Goal: Task Accomplishment & Management: Manage account settings

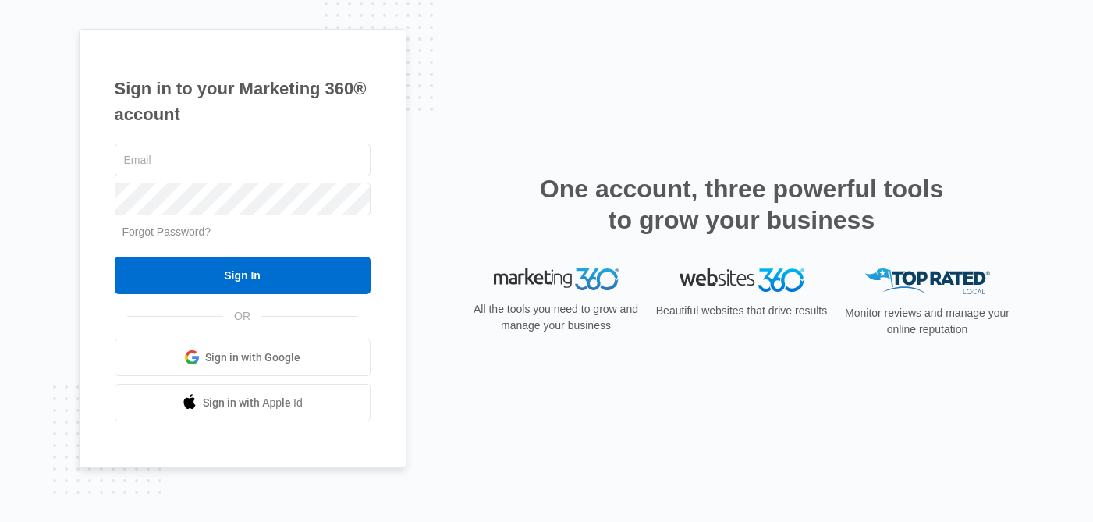
click at [1038, 197] on div "Sign in to your Marketing 360® account Forgot Password? Sign In OR Sign in with…" at bounding box center [546, 261] width 1093 height 522
click at [309, 144] on input "text" at bounding box center [243, 160] width 256 height 33
type input "[PERSON_NAME][EMAIL_ADDRESS][PERSON_NAME][DOMAIN_NAME]"
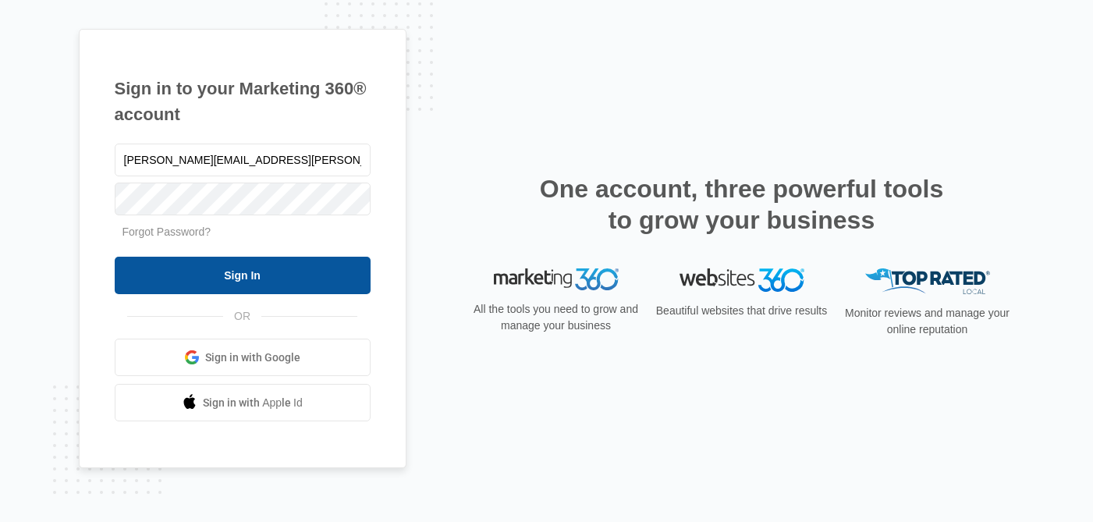
click at [181, 293] on input "Sign In" at bounding box center [243, 275] width 256 height 37
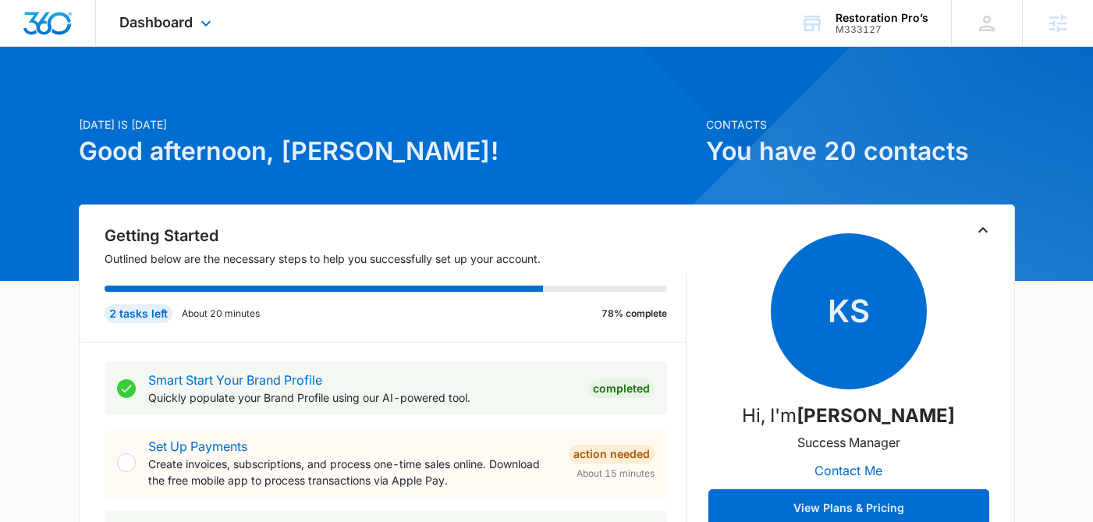
click at [168, 6] on div "Dashboard Apps Reputation Websites Forms CRM Email Social Shop Content Ads Inte…" at bounding box center [167, 23] width 143 height 46
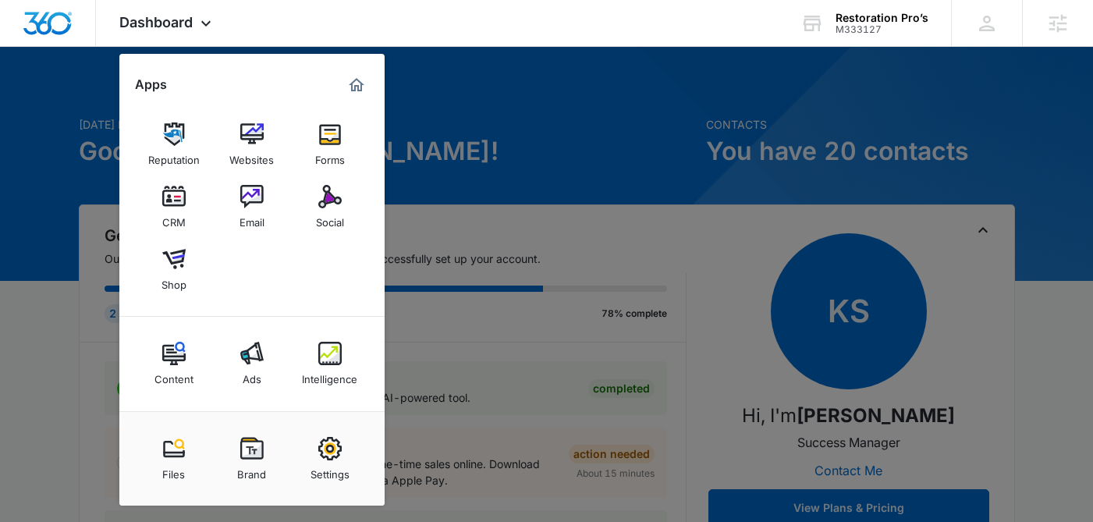
click at [906, 101] on div at bounding box center [546, 261] width 1093 height 522
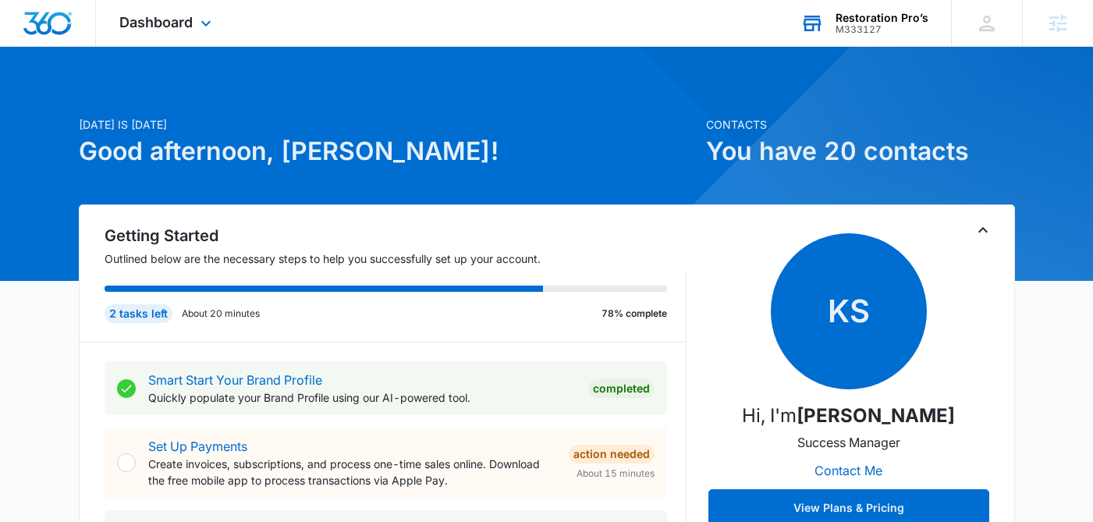
click at [885, 37] on div "Restoration Pro’s M333127 Your Accounts View All" at bounding box center [864, 23] width 174 height 46
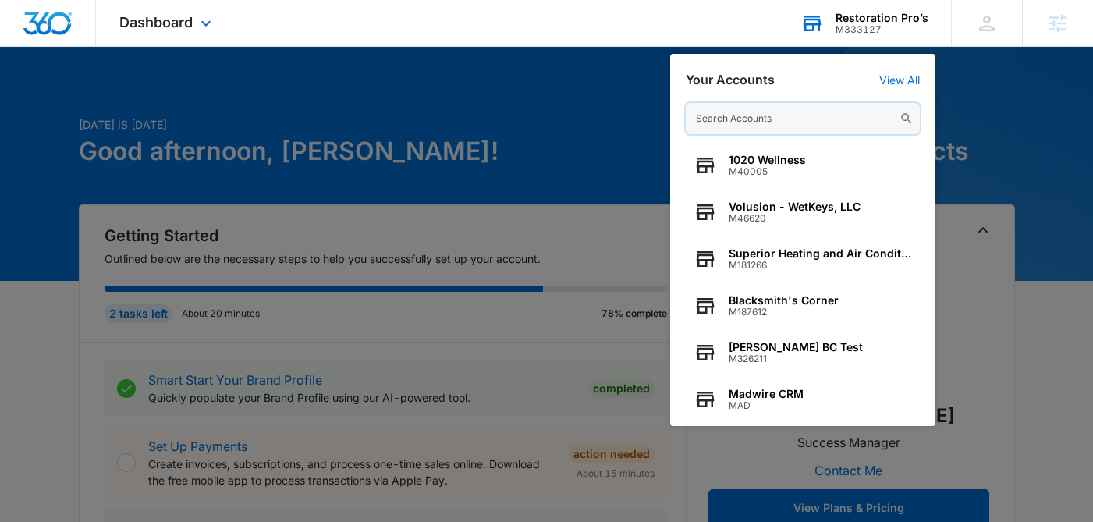
click at [775, 110] on input "text" at bounding box center [803, 118] width 234 height 31
paste input "M95368"
type input "M95368"
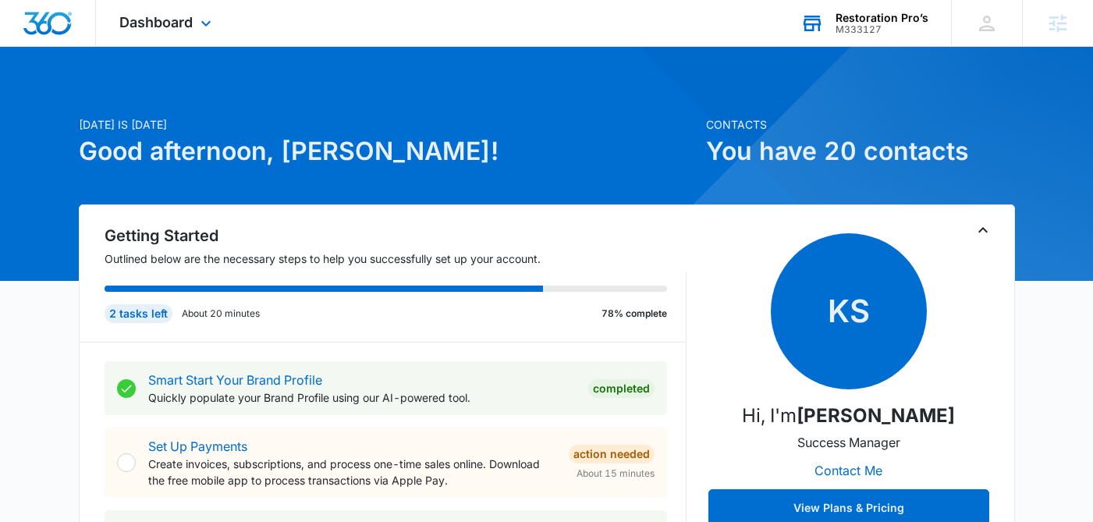
click at [874, 16] on div "Restoration Pro’s" at bounding box center [881, 18] width 93 height 12
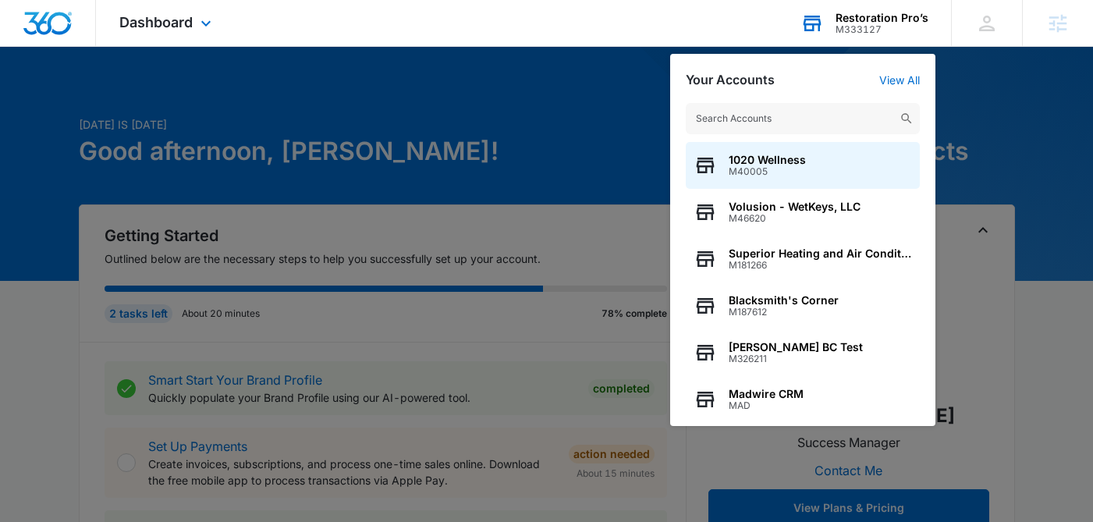
click at [712, 122] on input "text" at bounding box center [803, 118] width 234 height 31
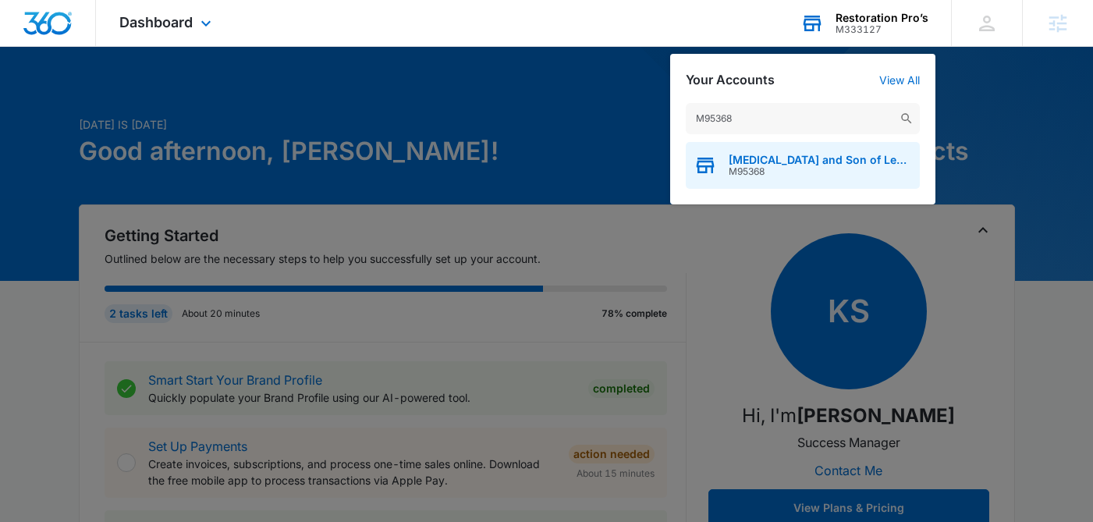
type input "M95368"
click at [735, 165] on span "Thrush and Son of Lebanon" at bounding box center [820, 160] width 183 height 12
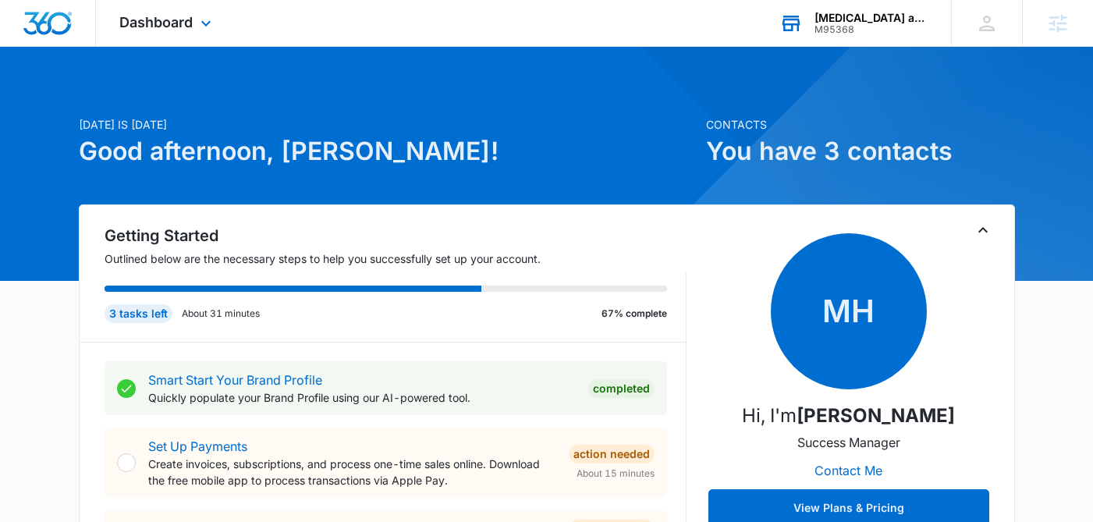
click at [204, 16] on icon at bounding box center [206, 23] width 19 height 19
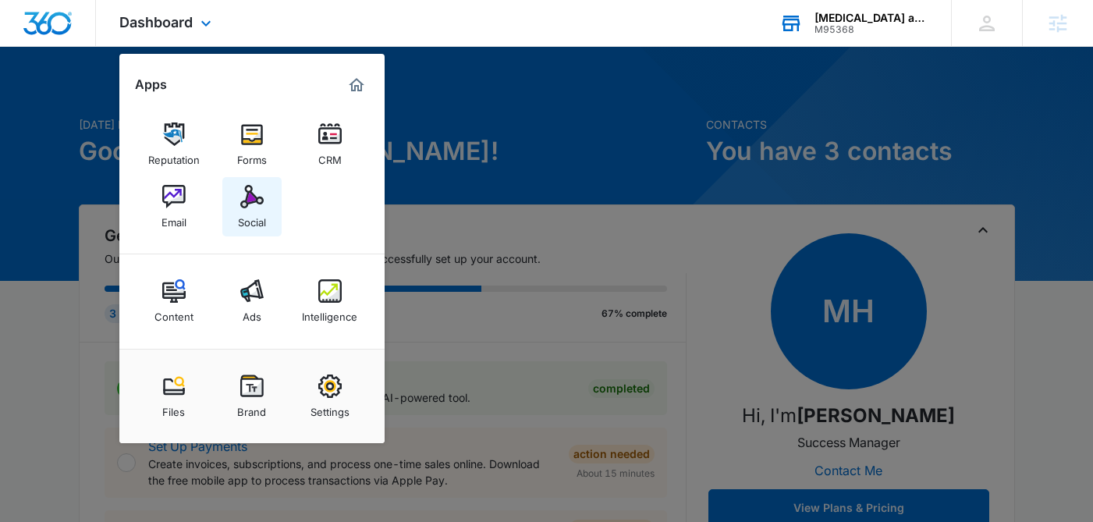
click at [236, 203] on link "Social" at bounding box center [251, 206] width 59 height 59
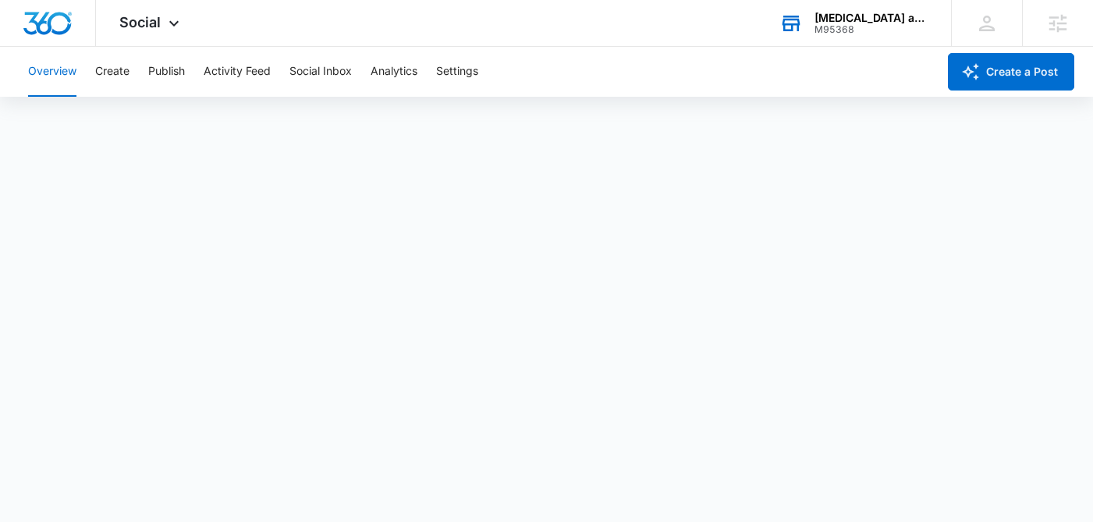
click at [200, 72] on div "Overview Create Publish Activity Feed Social Inbox Analytics Settings" at bounding box center [478, 72] width 918 height 50
click at [171, 69] on button "Publish" at bounding box center [166, 72] width 37 height 50
click at [120, 120] on button "Schedules" at bounding box center [119, 120] width 53 height 44
click at [113, 68] on button "Create" at bounding box center [112, 72] width 34 height 50
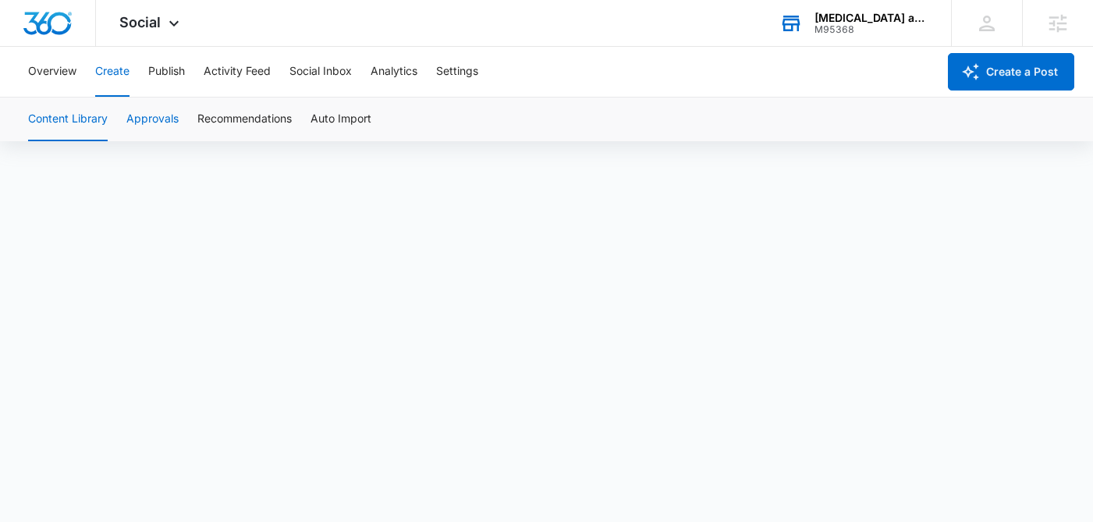
click at [154, 119] on button "Approvals" at bounding box center [152, 120] width 52 height 44
click at [176, 6] on div "Social Apps Reputation Forms CRM Email Social Content Ads Intelligence Files Br…" at bounding box center [151, 23] width 111 height 46
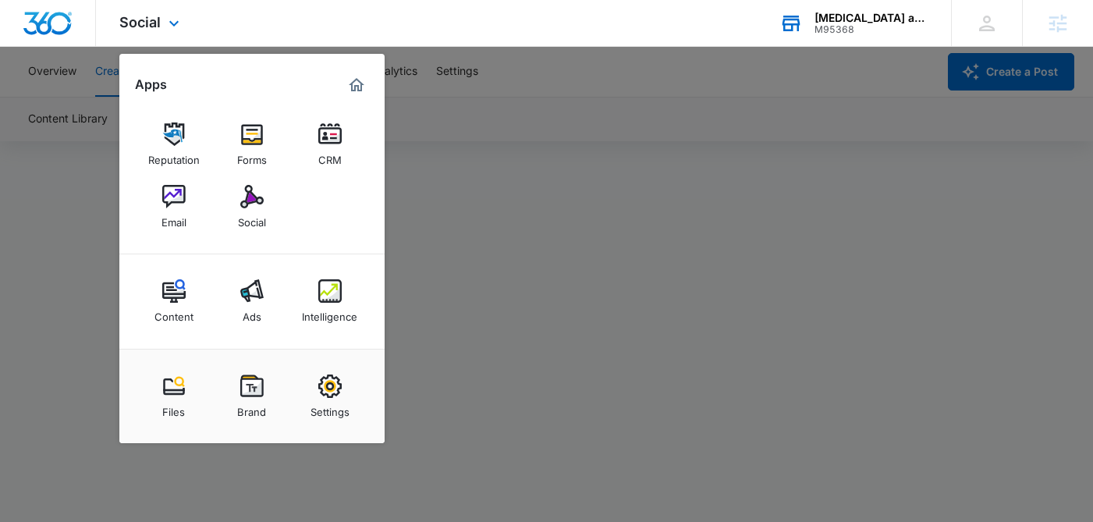
scroll to position [9, 0]
click at [167, 206] on img at bounding box center [173, 196] width 23 height 23
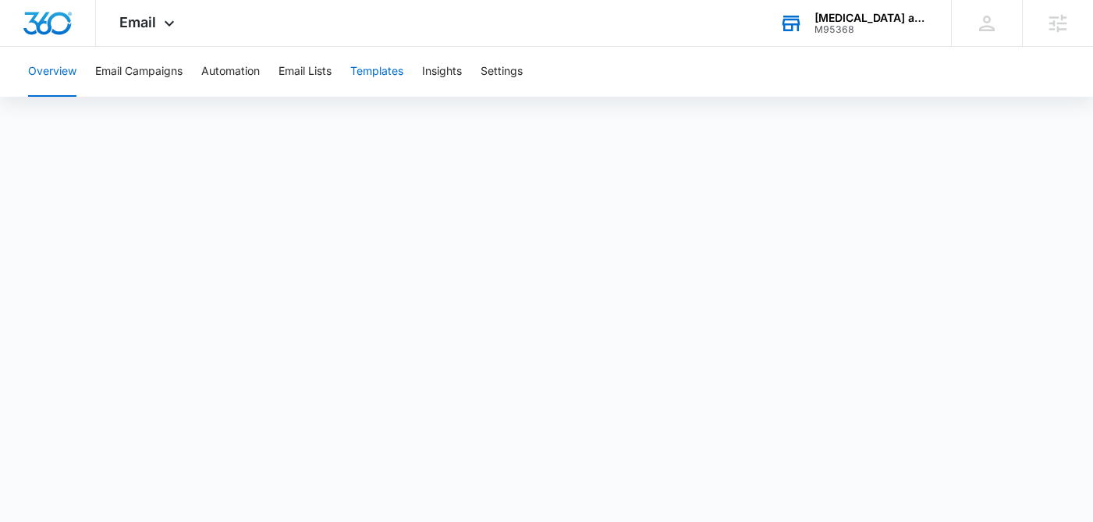
click at [378, 69] on button "Templates" at bounding box center [376, 72] width 53 height 50
click at [470, 488] on body "Email Apps Reputation Forms CRM Email Social Content Ads Intelligence Files Bra…" at bounding box center [546, 261] width 1093 height 522
